Goal: Task Accomplishment & Management: Manage account settings

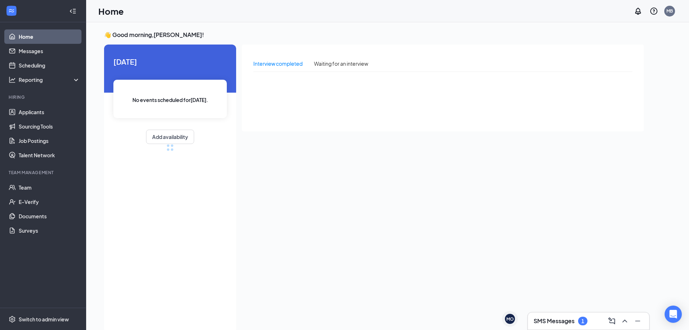
click at [570, 320] on div "SMS Messages 1" at bounding box center [561, 321] width 54 height 9
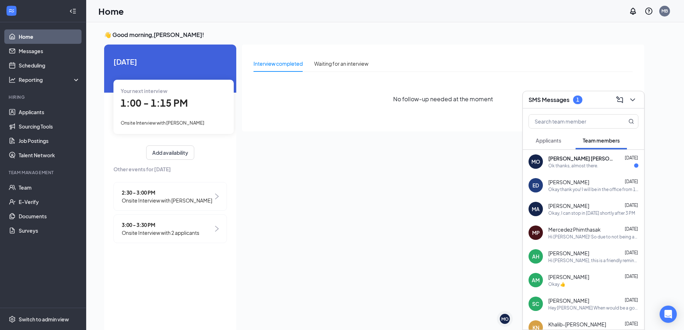
click at [310, 173] on div "Interview completed Waiting for an interview No follow-up needed at the moment" at bounding box center [443, 186] width 402 height 284
click at [311, 167] on div "Interview completed Waiting for an interview No follow-up needed at the moment" at bounding box center [443, 186] width 402 height 284
click at [595, 104] on div "SMS Messages 1" at bounding box center [583, 99] width 110 height 11
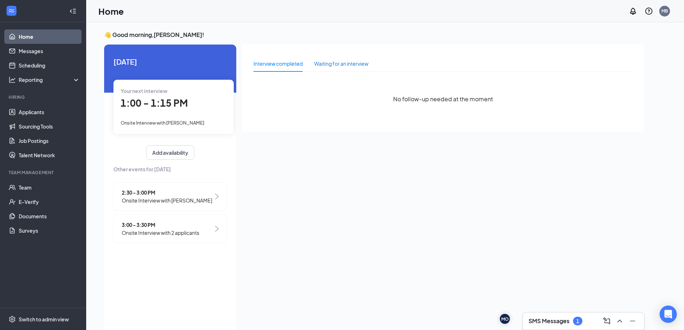
click at [334, 64] on div "Waiting for an interview" at bounding box center [341, 64] width 54 height 8
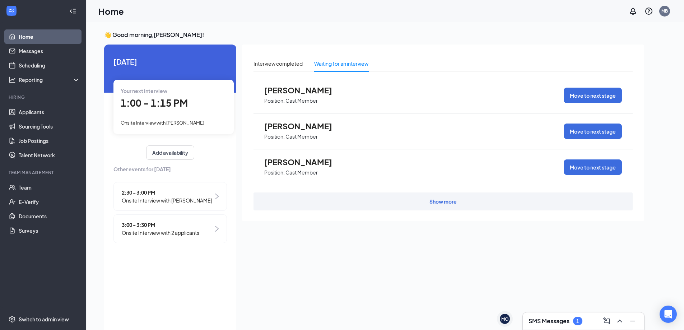
click at [447, 205] on div "Show more" at bounding box center [442, 201] width 379 height 18
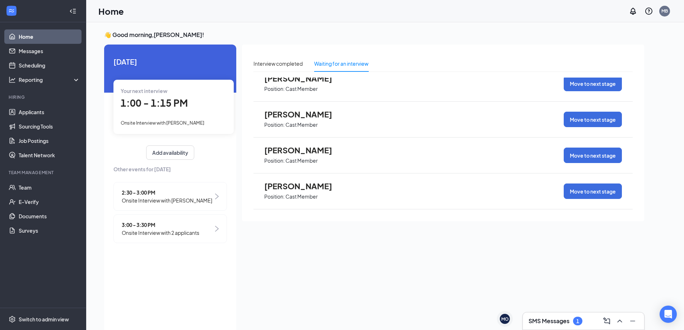
scroll to position [395, 0]
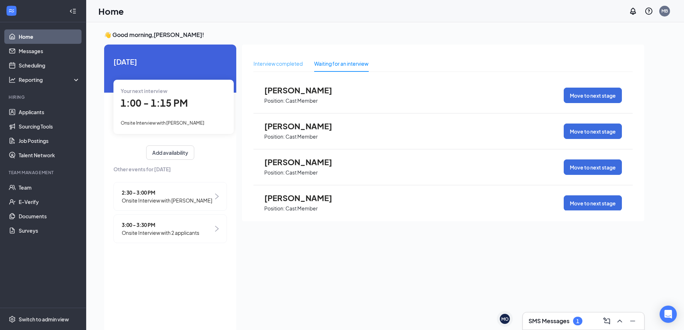
click at [270, 58] on div "Interview completed" at bounding box center [277, 63] width 49 height 17
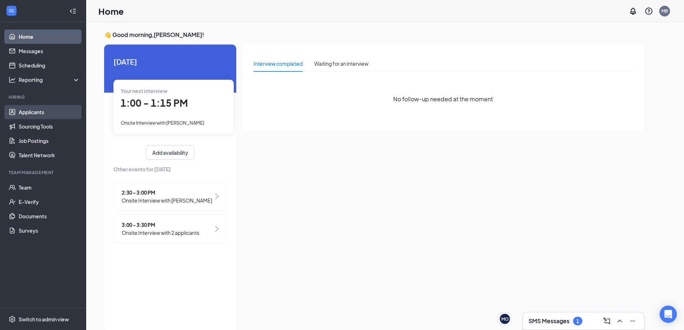
click at [34, 107] on link "Applicants" at bounding box center [49, 112] width 61 height 14
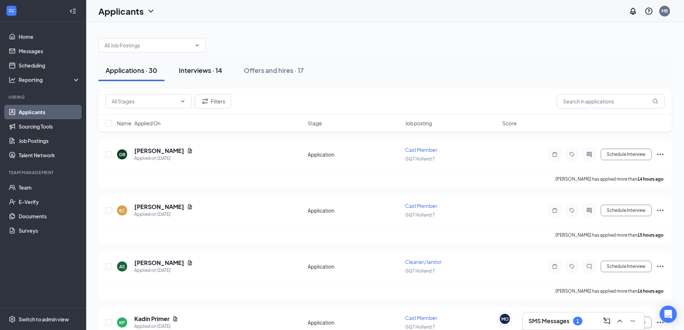
click at [203, 76] on button "Interviews · 14" at bounding box center [201, 71] width 58 height 22
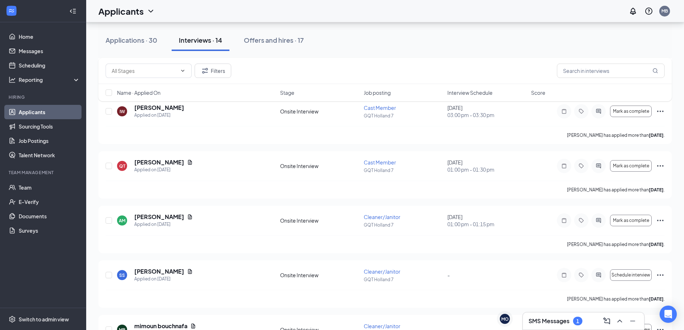
scroll to position [36, 0]
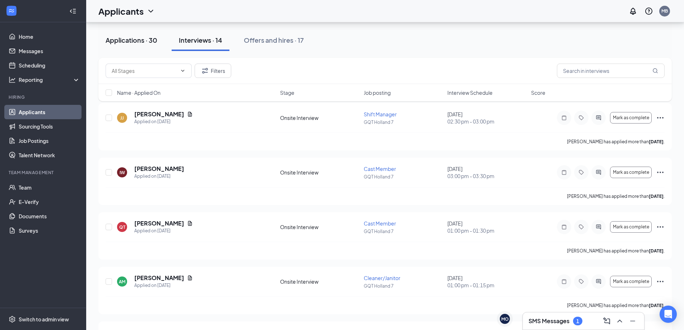
click at [131, 35] on button "Applications · 30" at bounding box center [131, 40] width 66 height 22
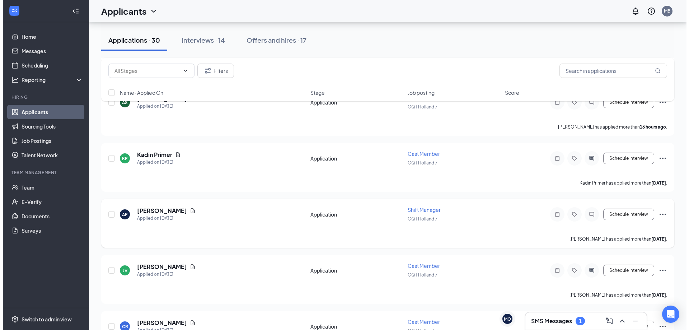
scroll to position [215, 0]
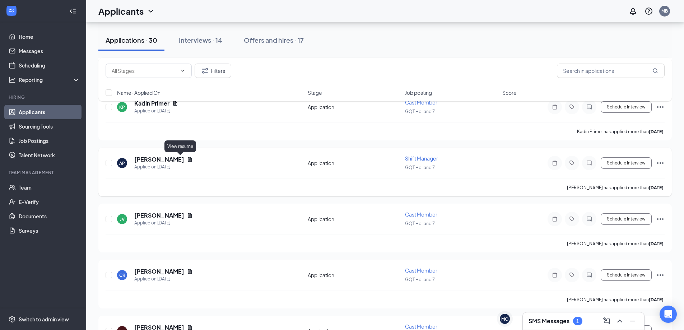
click at [187, 157] on icon "Document" at bounding box center [190, 159] width 6 height 6
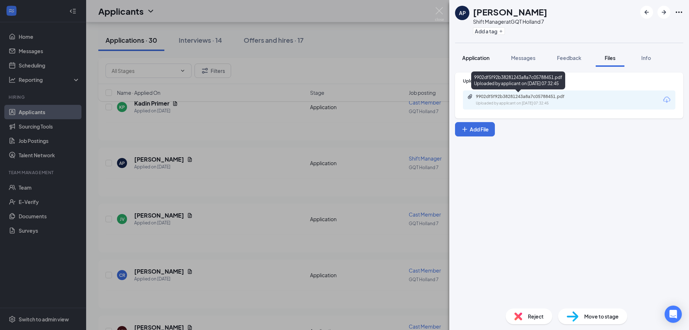
click at [483, 66] on button "Application" at bounding box center [476, 58] width 42 height 18
click at [481, 61] on div "Application" at bounding box center [475, 57] width 27 height 7
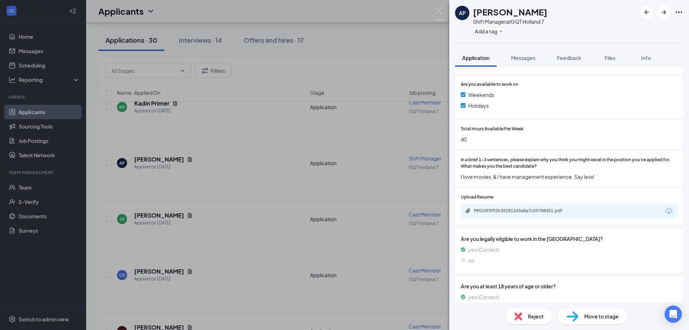
scroll to position [385, 0]
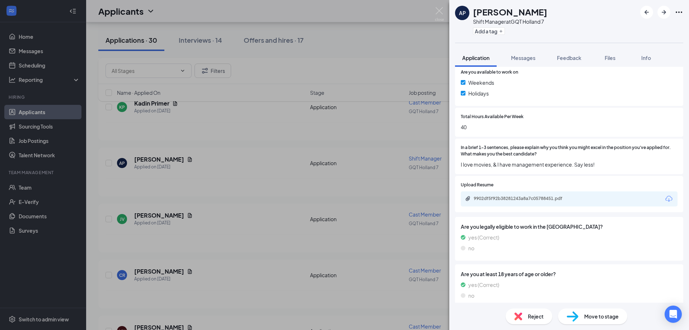
click at [536, 318] on span "Reject" at bounding box center [536, 316] width 16 height 8
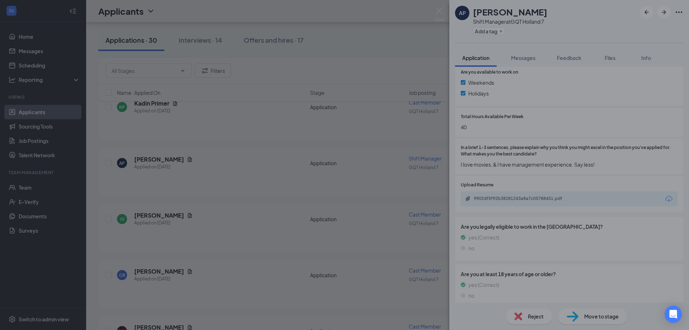
scroll to position [382, 0]
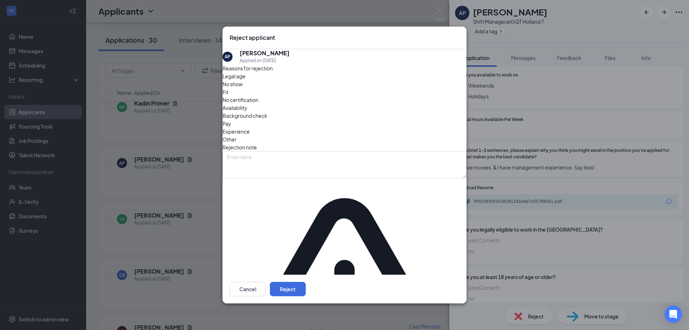
click at [228, 96] on span "Fit" at bounding box center [225, 92] width 6 height 8
click at [306, 282] on button "Reject" at bounding box center [288, 289] width 36 height 14
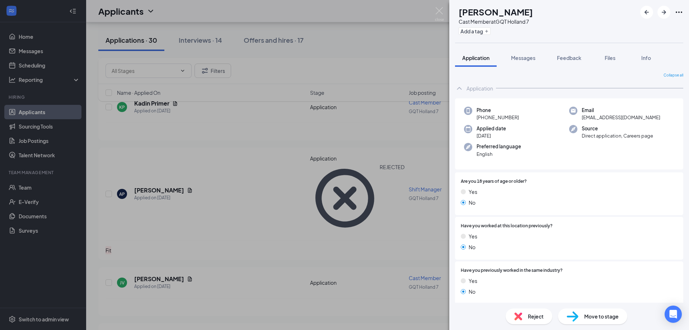
click at [390, 53] on div "JV Jace Velderman Cast Member at GQT Holland 7 Add a tag Application Messages F…" at bounding box center [344, 165] width 689 height 330
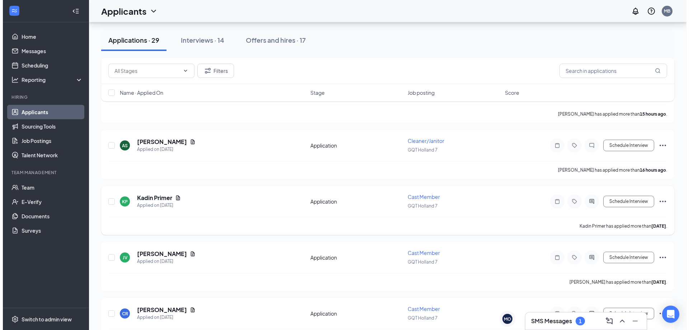
scroll to position [144, 0]
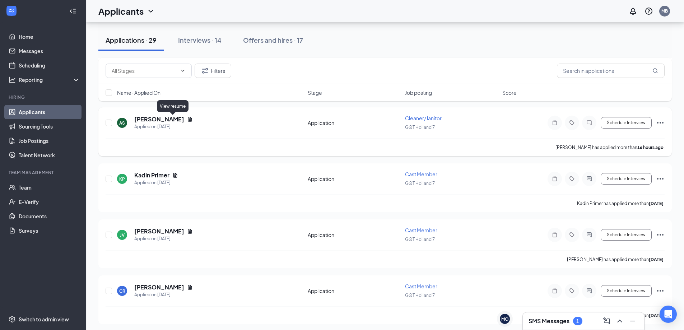
click at [188, 119] on icon "Document" at bounding box center [190, 119] width 4 height 5
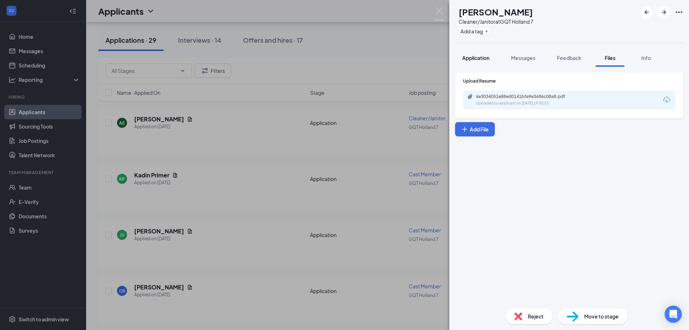
click at [477, 64] on button "Application" at bounding box center [476, 58] width 42 height 18
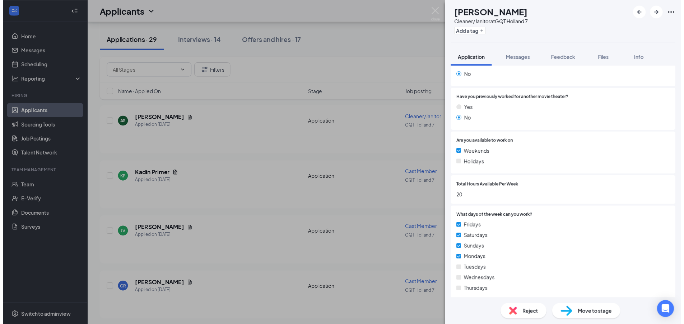
scroll to position [144, 0]
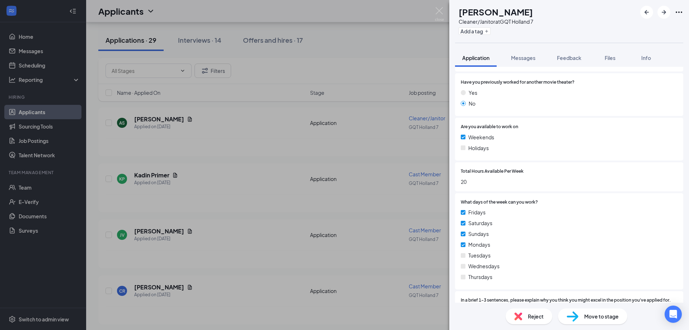
click at [604, 314] on span "Move to stage" at bounding box center [601, 316] width 34 height 8
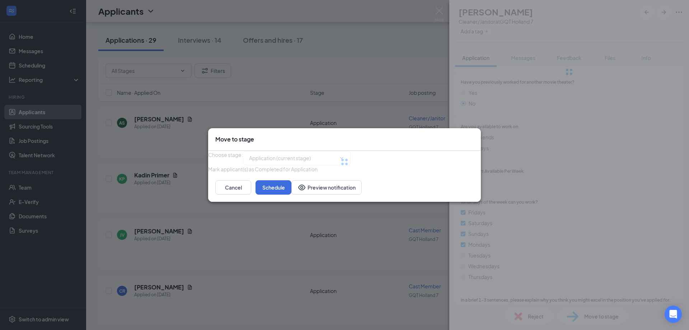
type input "Onsite Interview (next stage)"
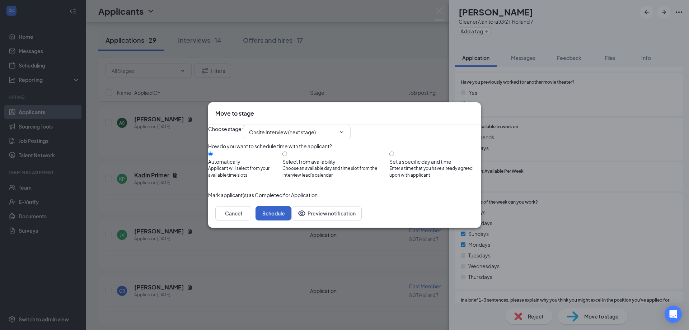
click at [291, 220] on button "Schedule" at bounding box center [274, 213] width 36 height 14
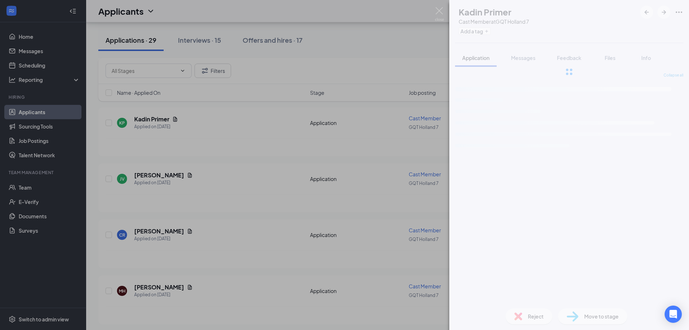
click at [290, 105] on div "KP Kadin Primer Cast Member at GQT Holland 7 Add a tag Application Messages Fee…" at bounding box center [344, 165] width 689 height 330
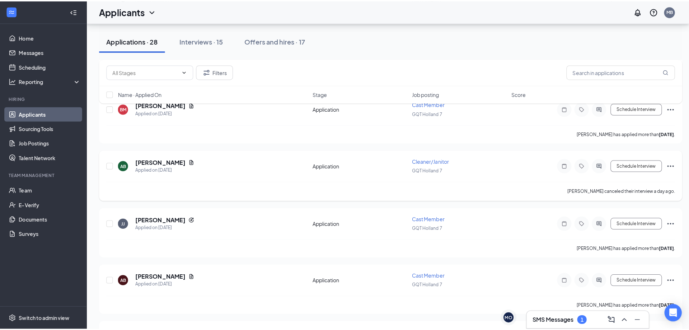
scroll to position [538, 0]
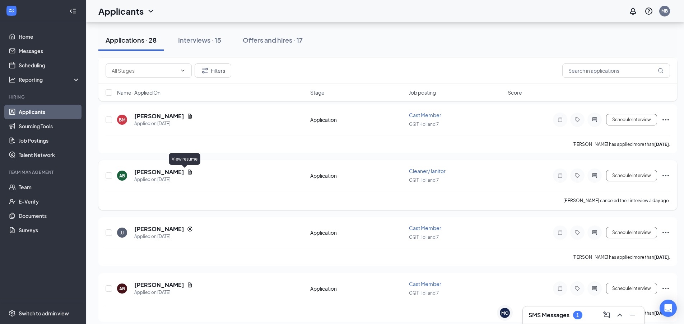
click at [187, 172] on icon "Document" at bounding box center [190, 172] width 6 height 6
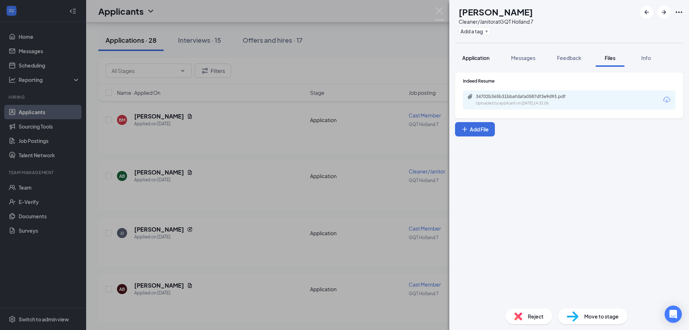
click at [477, 56] on span "Application" at bounding box center [475, 58] width 27 height 6
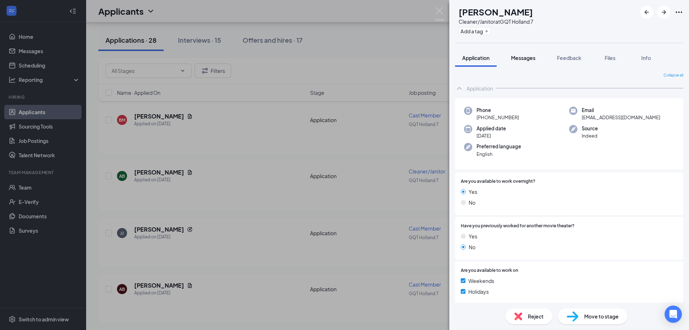
click at [518, 60] on span "Messages" at bounding box center [523, 58] width 24 height 6
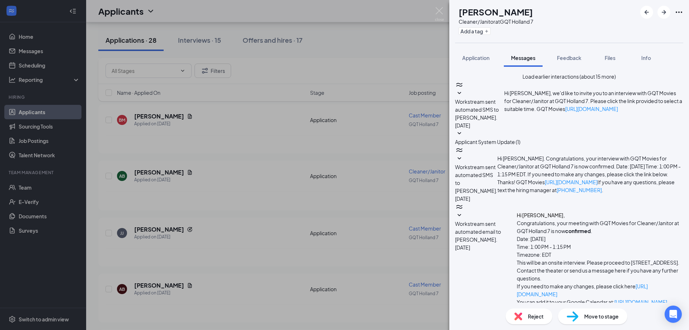
scroll to position [165, 0]
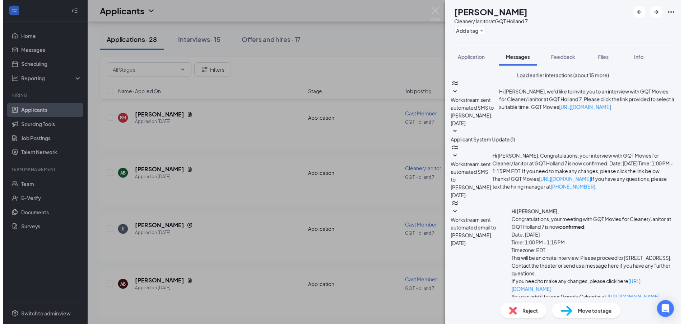
scroll to position [280, 0]
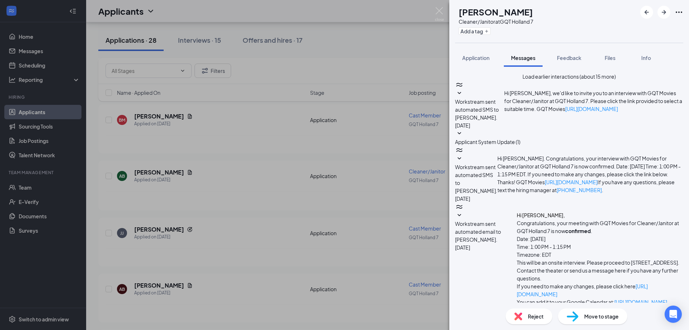
click at [383, 155] on div "AB Amber Bancroft Cleaner/Janitor at GQT Holland 7 Add a tag Application Messag…" at bounding box center [344, 165] width 689 height 330
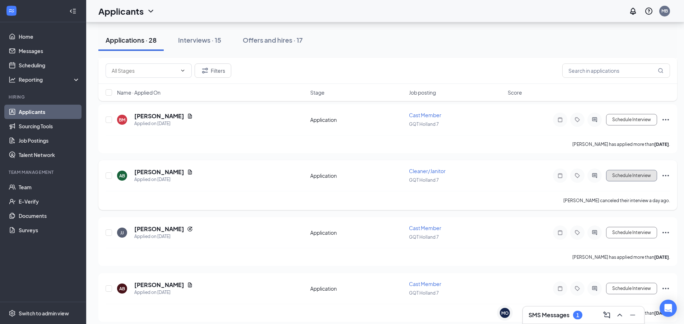
click at [623, 173] on button "Schedule Interview" at bounding box center [631, 175] width 51 height 11
type input "Onsite Interview (next stage)"
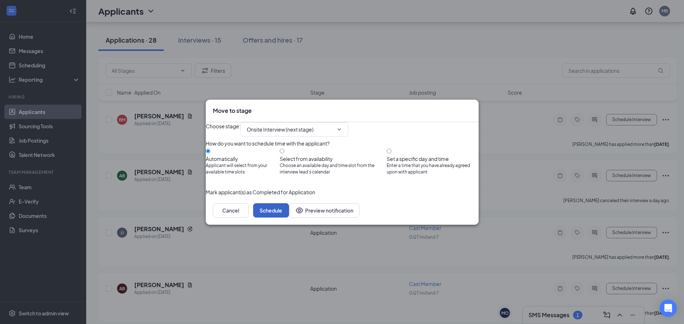
click at [289, 218] on button "Schedule" at bounding box center [271, 210] width 36 height 14
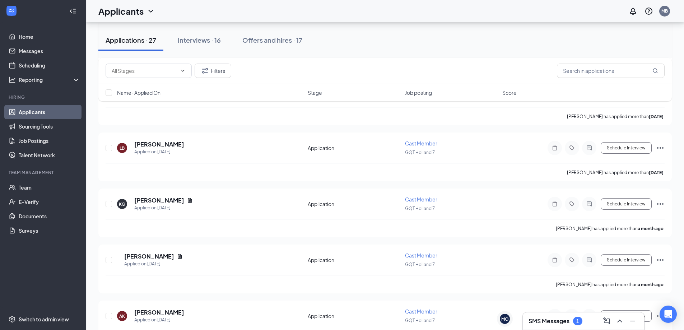
scroll to position [748, 0]
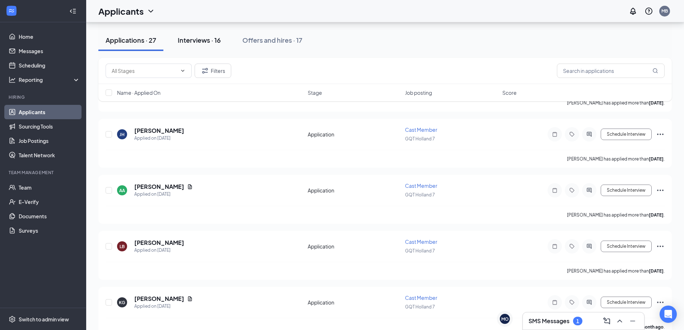
click at [214, 47] on button "Interviews · 16" at bounding box center [198, 40] width 57 height 22
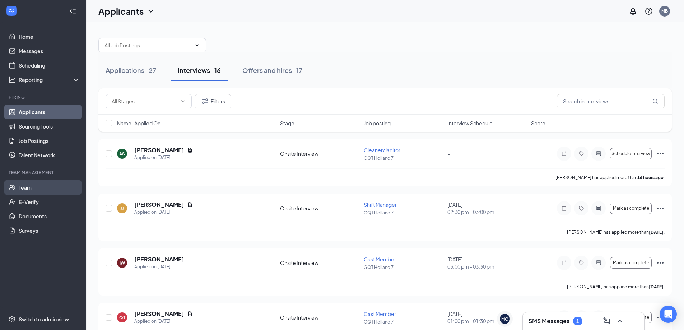
click at [19, 187] on link "Team" at bounding box center [49, 187] width 61 height 14
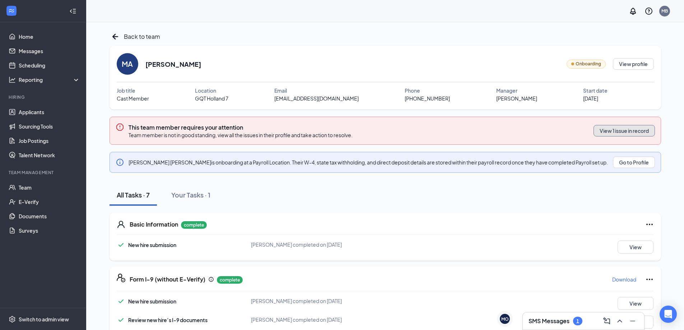
click at [635, 131] on button "View 1 issue in record" at bounding box center [623, 130] width 61 height 11
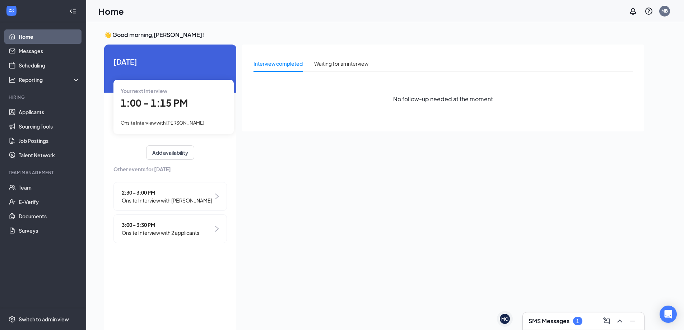
click at [94, 136] on div "👋 Good morning, Mitchell Bodfish ! Today Your next interview 1:00 - 1:15 PM Ons…" at bounding box center [384, 183] width 597 height 323
click at [50, 113] on link "Applicants" at bounding box center [49, 112] width 61 height 14
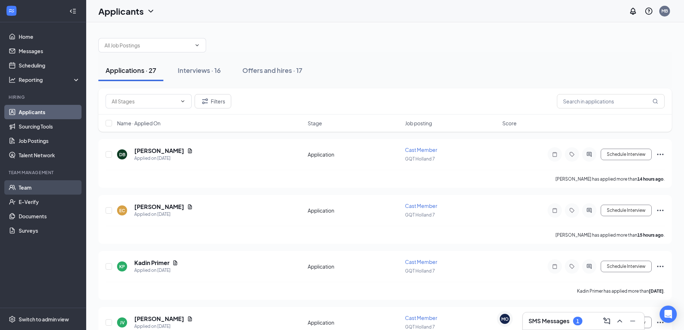
click at [36, 193] on link "Team" at bounding box center [49, 187] width 61 height 14
click at [197, 70] on div "Interviews · 16" at bounding box center [199, 70] width 43 height 9
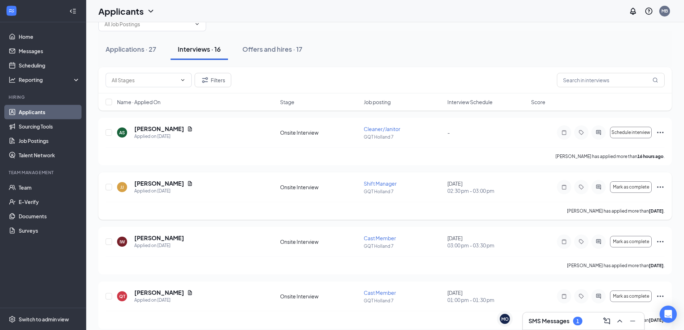
scroll to position [36, 0]
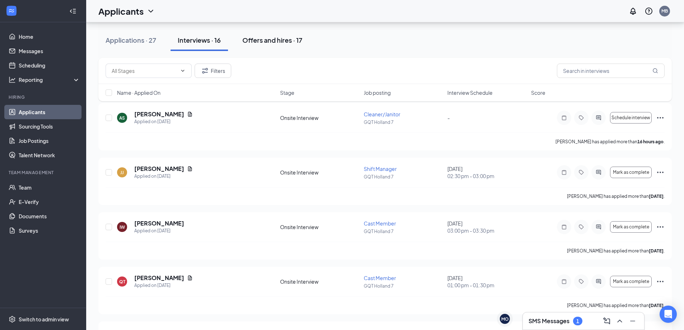
click at [278, 44] on div "Offers and hires · 17" at bounding box center [272, 40] width 60 height 9
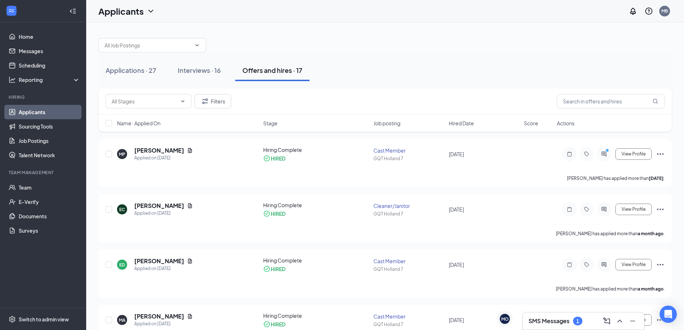
click at [460, 126] on span "Hired Date" at bounding box center [461, 122] width 25 height 7
click at [461, 128] on div "Name · Applied On Stage Job posting Hired Date Score Actions" at bounding box center [384, 122] width 573 height 17
click at [463, 124] on span "Hired Date" at bounding box center [461, 122] width 25 height 7
click at [32, 184] on link "Team" at bounding box center [49, 187] width 61 height 14
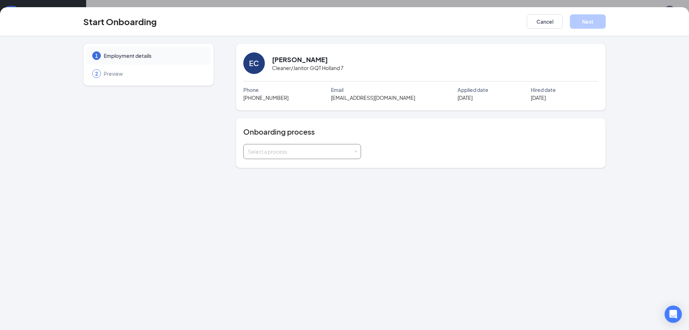
click at [276, 150] on div "Select a process" at bounding box center [300, 151] width 105 height 7
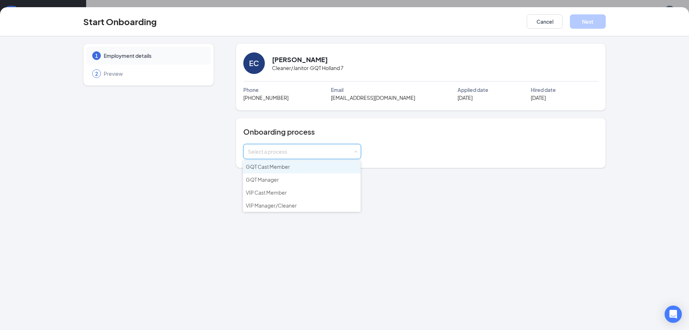
click at [309, 171] on li "GQT Cast Member" at bounding box center [302, 166] width 118 height 13
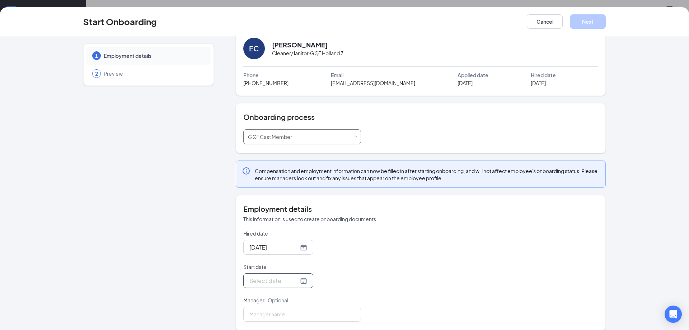
scroll to position [23, 0]
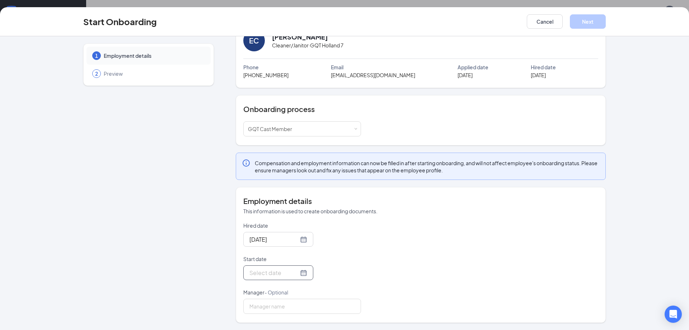
click at [291, 275] on div at bounding box center [278, 272] width 58 height 9
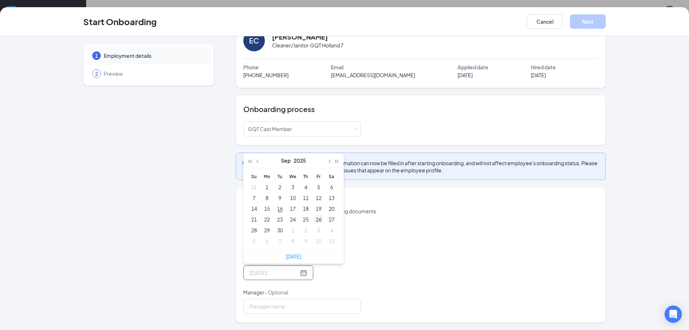
type input "[DATE]"
click at [315, 218] on div "26" at bounding box center [318, 219] width 9 height 9
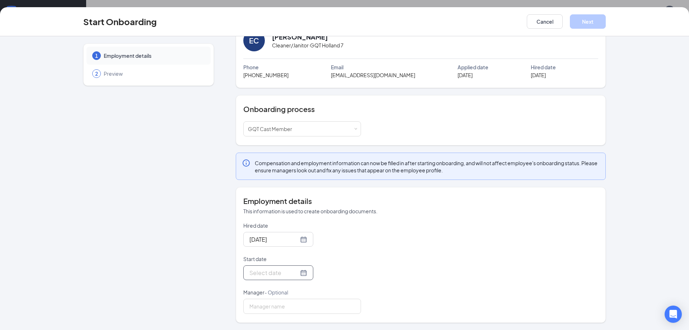
click at [297, 275] on div at bounding box center [278, 272] width 58 height 9
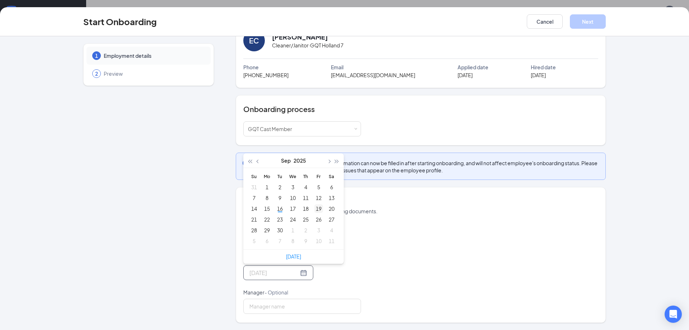
type input "[DATE]"
click at [315, 207] on div "19" at bounding box center [318, 208] width 9 height 9
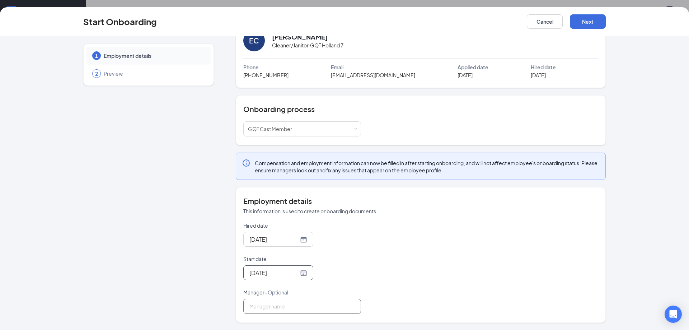
click at [270, 311] on input "Manager - Optional" at bounding box center [302, 306] width 118 height 15
type input "[PERSON_NAME]"
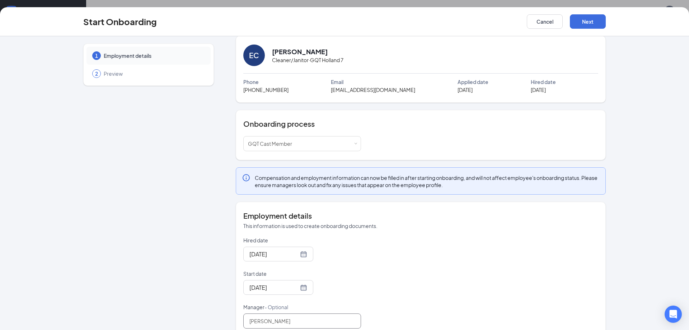
scroll to position [0, 0]
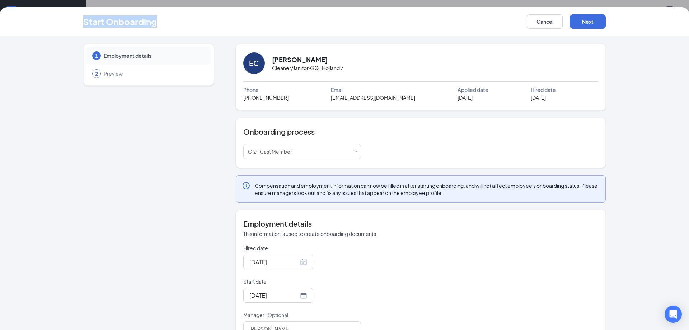
drag, startPoint x: 56, startPoint y: 28, endPoint x: 165, endPoint y: 29, distance: 109.5
click at [165, 29] on div "Start Onboarding Cancel Next" at bounding box center [344, 21] width 689 height 29
click at [583, 23] on button "Next" at bounding box center [588, 21] width 36 height 14
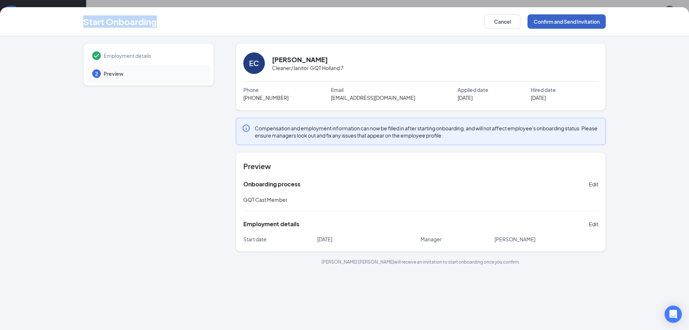
click at [583, 17] on button "Confirm and Send Invitation" at bounding box center [567, 21] width 78 height 14
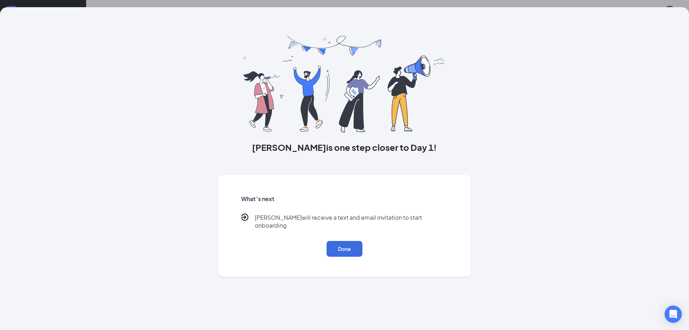
click at [357, 250] on div "What’s next [PERSON_NAME] will receive a text and email invitation to start onb…" at bounding box center [345, 225] width 224 height 79
click at [348, 247] on button "Done" at bounding box center [345, 249] width 36 height 16
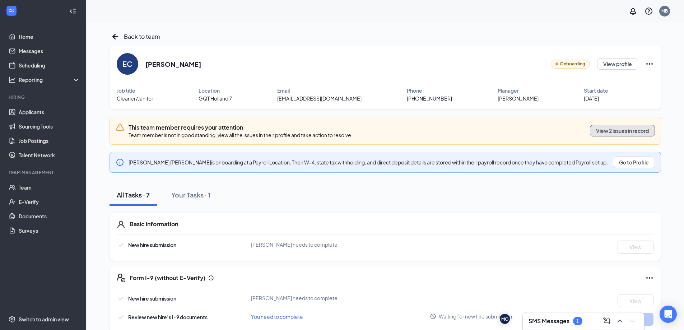
click at [618, 135] on button "View 2 issues in record" at bounding box center [622, 130] width 65 height 11
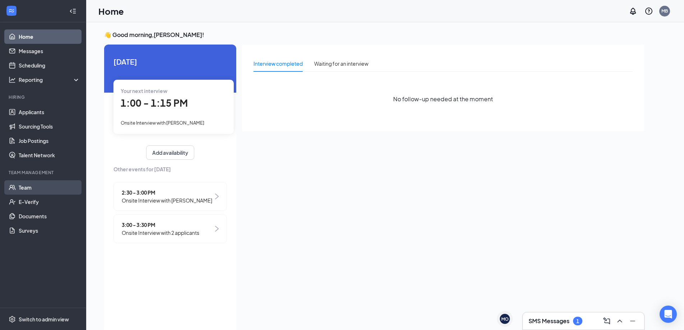
click at [30, 187] on link "Team" at bounding box center [49, 187] width 61 height 14
